Goal: Information Seeking & Learning: Learn about a topic

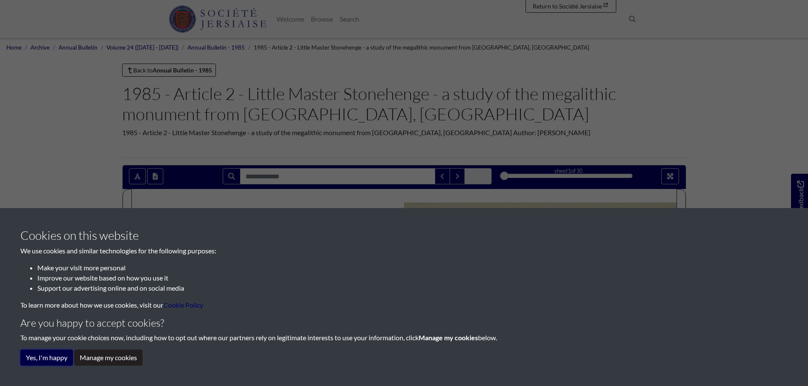
click at [59, 359] on button "Yes, I'm happy" at bounding box center [46, 358] width 53 height 16
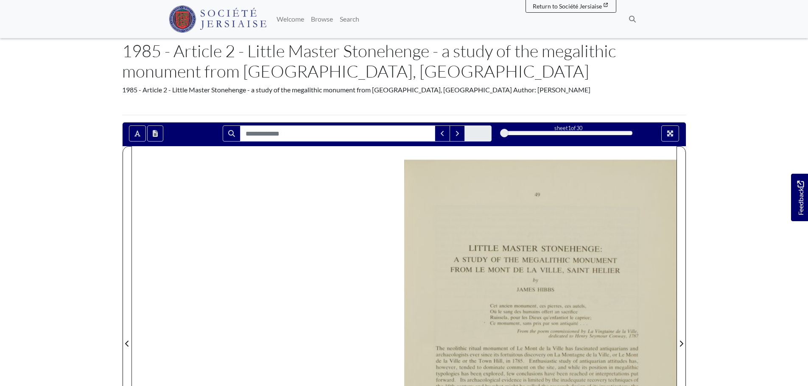
scroll to position [42, 0]
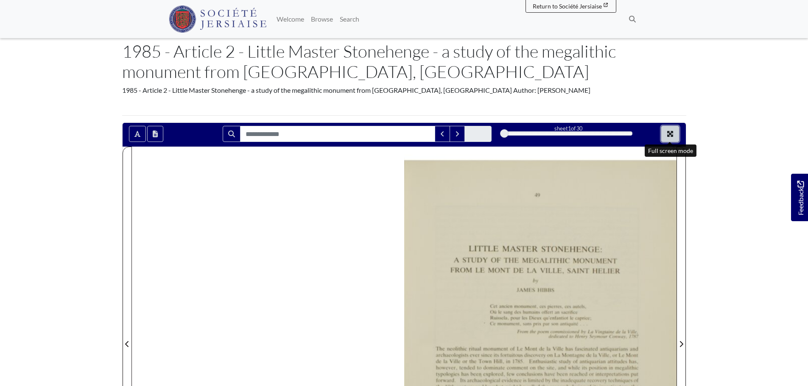
click at [667, 130] on button "Full screen mode" at bounding box center [670, 134] width 18 height 16
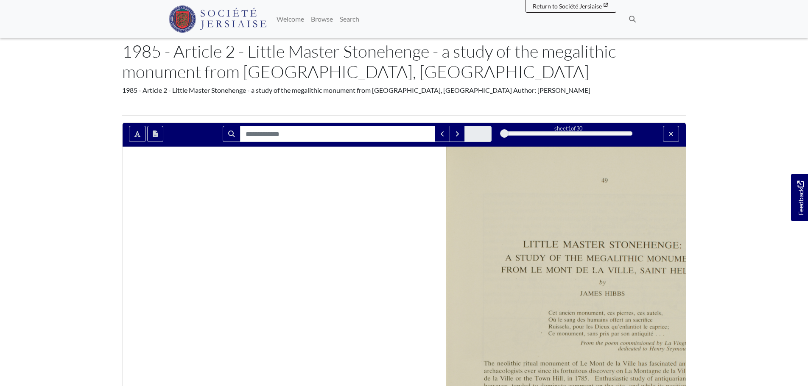
scroll to position [0, 0]
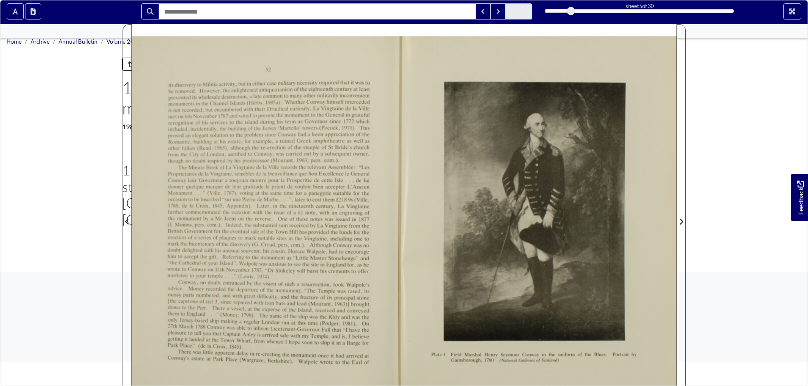
scroll to position [297, 0]
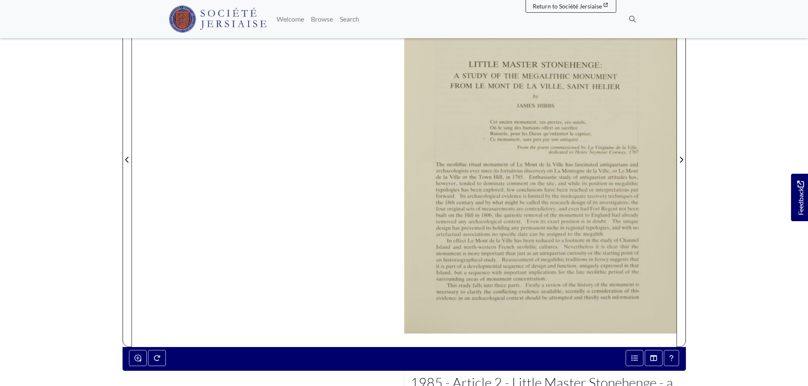
scroll to position [212, 0]
